Goal: Register for event/course

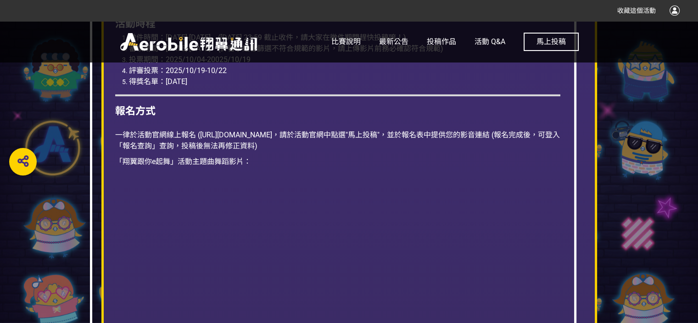
scroll to position [1525, 0]
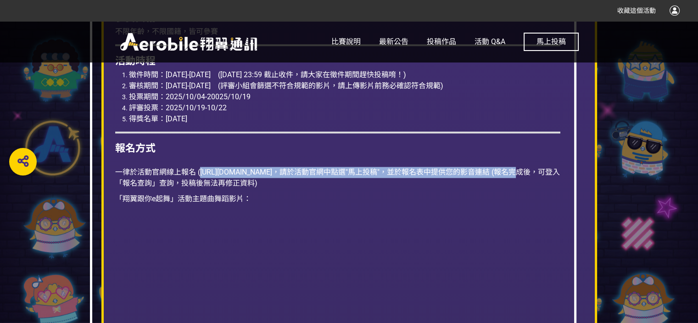
drag, startPoint x: 200, startPoint y: 172, endPoint x: 391, endPoint y: 172, distance: 191.0
click at [391, 172] on span "一律於活動官網線上報名 ([URL][DOMAIN_NAME]，請於活動官網中點選"馬上投稿"，並於報名表中提供您的影音連結 (報名完成後，可登入「報名查詢」…" at bounding box center [337, 178] width 445 height 20
click at [437, 35] on link "投稿作品" at bounding box center [441, 41] width 29 height 41
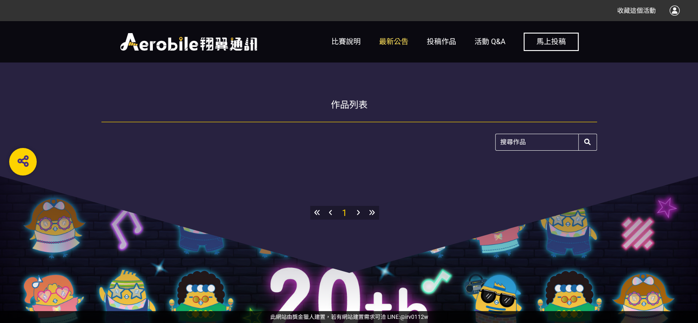
click at [386, 42] on span "最新公告" at bounding box center [393, 41] width 29 height 9
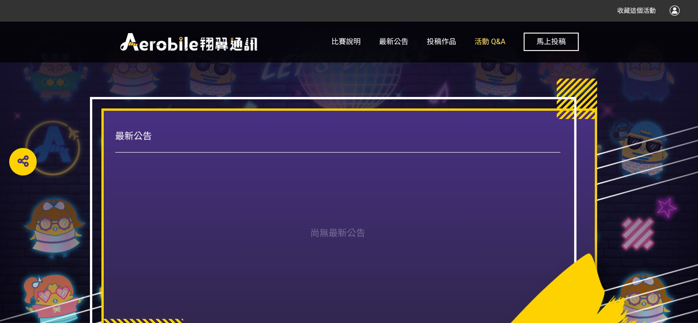
click at [487, 44] on span "活動 Q&A" at bounding box center [490, 41] width 31 height 9
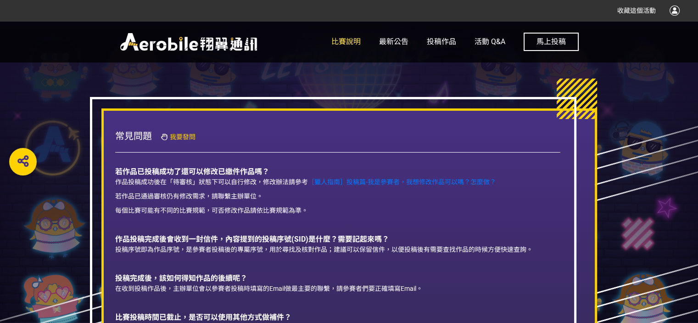
click at [348, 44] on span "比賽說明" at bounding box center [346, 41] width 29 height 9
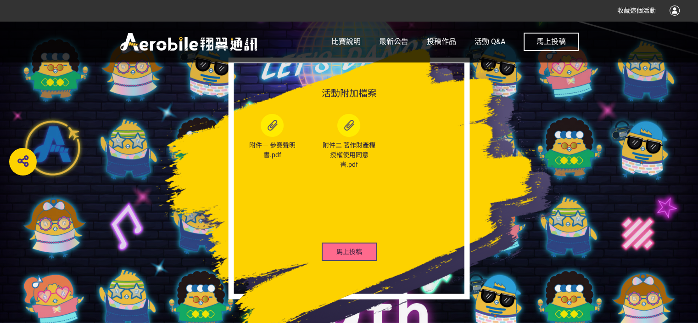
scroll to position [2985, 0]
click at [439, 42] on span "投稿作品" at bounding box center [441, 41] width 29 height 9
